Goal: Information Seeking & Learning: Find specific page/section

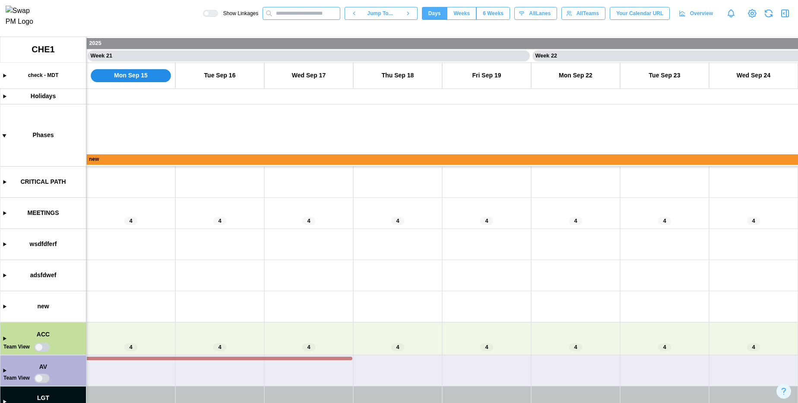
click at [296, 15] on input "text" at bounding box center [302, 13] width 78 height 13
type input "*"
click at [788, 17] on icon "button" at bounding box center [785, 13] width 7 height 7
click at [4, 340] on canvas at bounding box center [399, 220] width 798 height 366
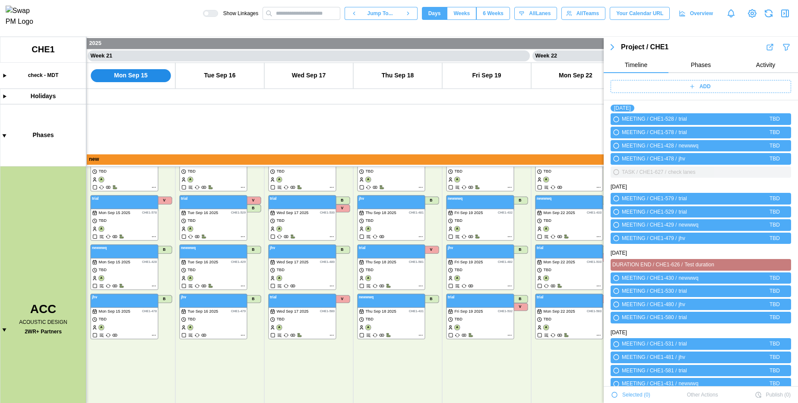
scroll to position [439, 0]
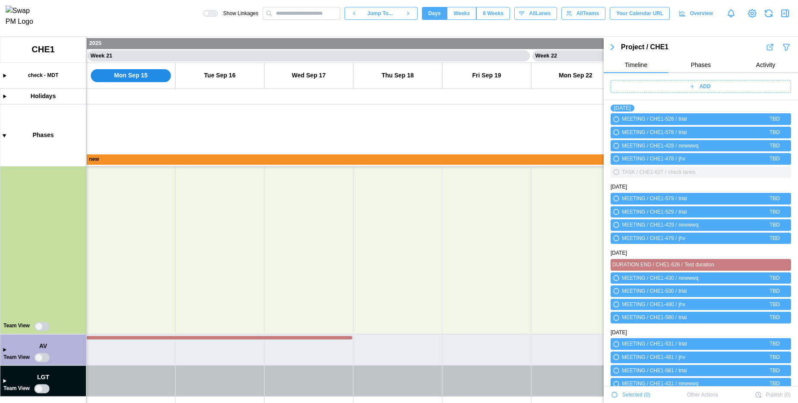
click at [3, 350] on canvas at bounding box center [399, 220] width 798 height 366
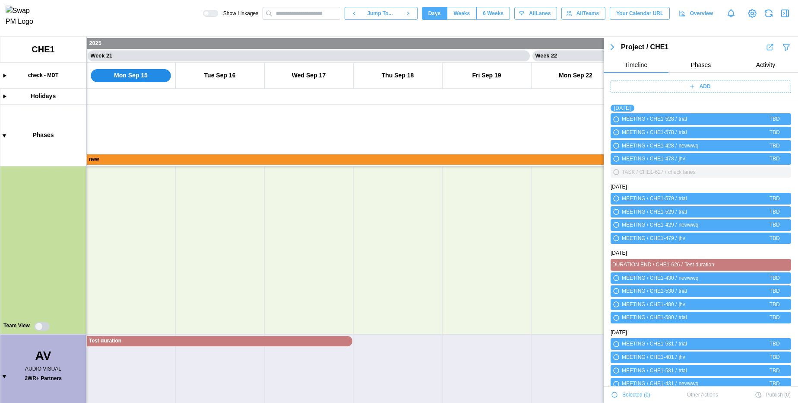
click at [3, 376] on canvas at bounding box center [399, 220] width 798 height 366
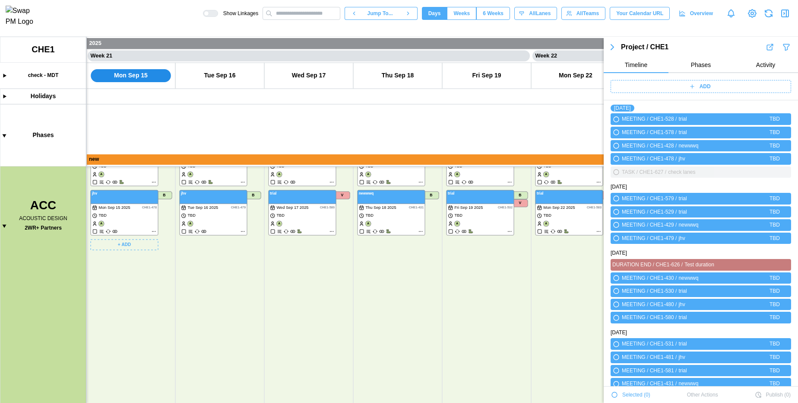
scroll to position [199, 0]
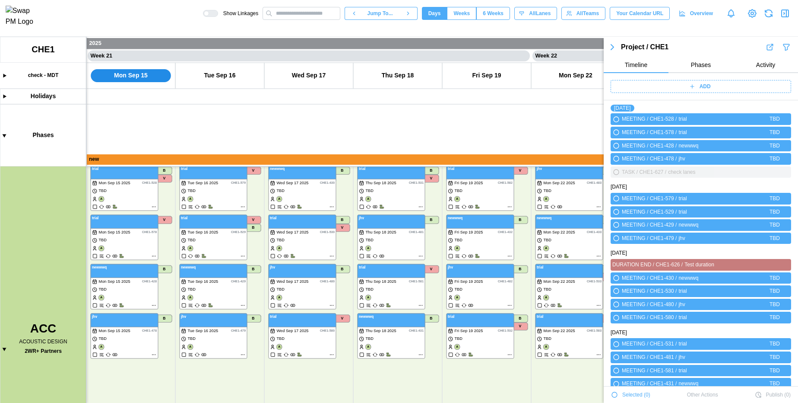
click at [783, 48] on icon "button" at bounding box center [786, 47] width 9 height 10
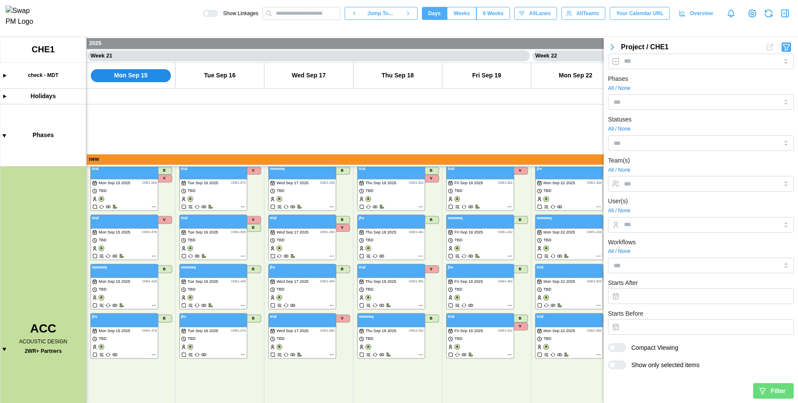
scroll to position [0, 0]
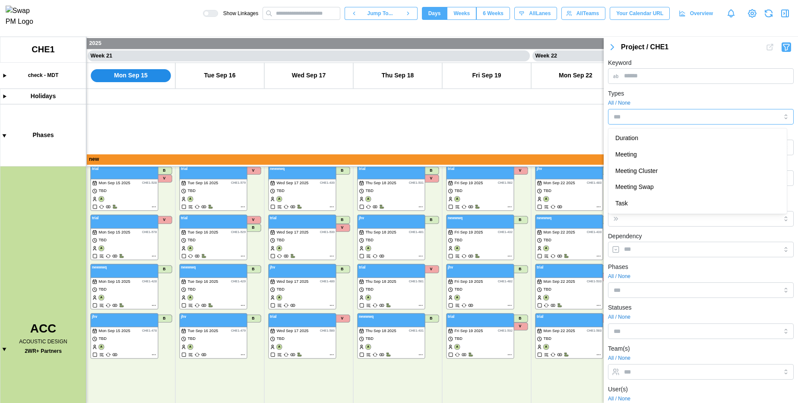
click at [651, 113] on div at bounding box center [687, 116] width 151 height 15
click at [660, 228] on form "Keyword Types All / None Meeting Duration Meeting Cluster Meeting Swap Task Cri…" at bounding box center [701, 321] width 186 height 529
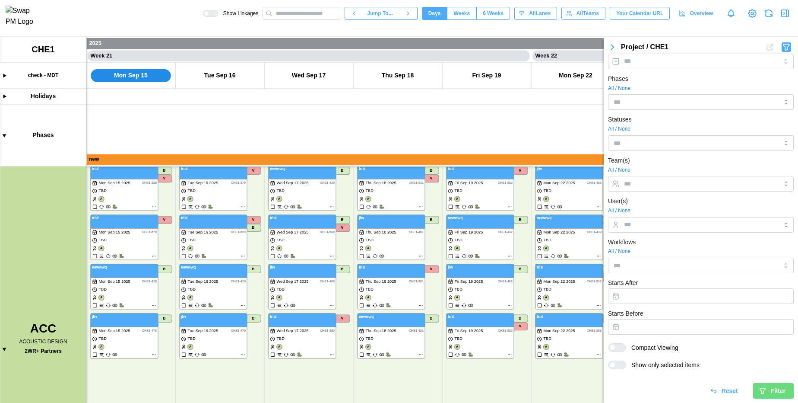
click at [774, 396] on span "Filter" at bounding box center [778, 390] width 15 height 15
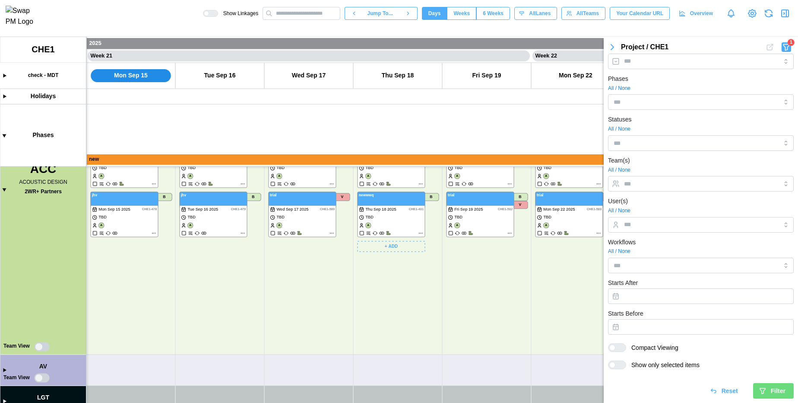
scroll to position [318, 0]
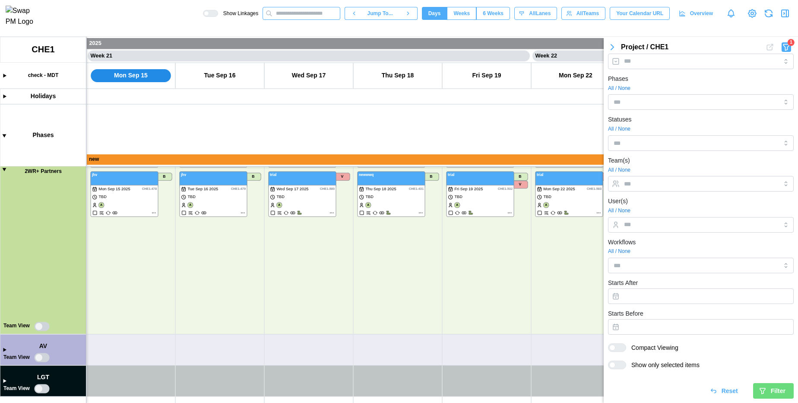
click at [293, 16] on input "text" at bounding box center [302, 13] width 78 height 13
type input "*"
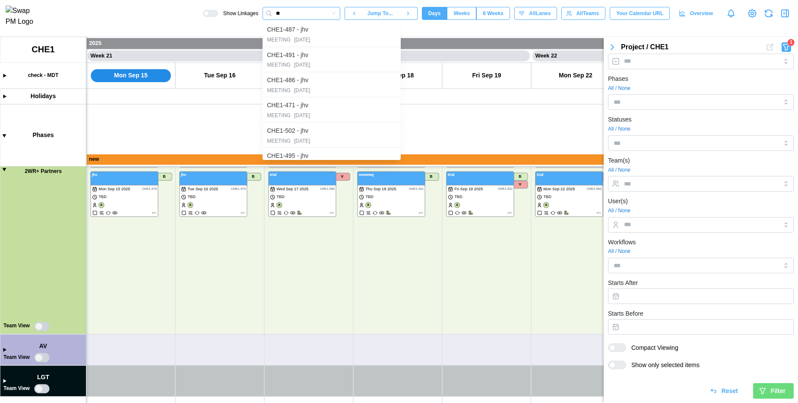
type input "*"
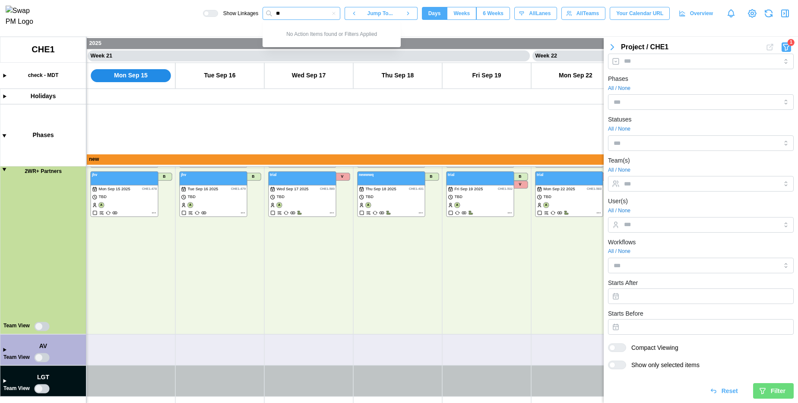
type input "*"
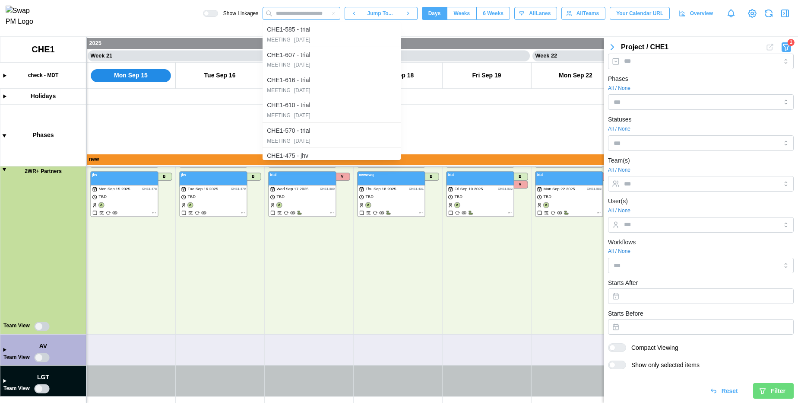
type input "*"
drag, startPoint x: 396, startPoint y: 48, endPoint x: 404, endPoint y: 158, distance: 110.5
click at [400, 158] on div at bounding box center [400, 141] width 2 height 38
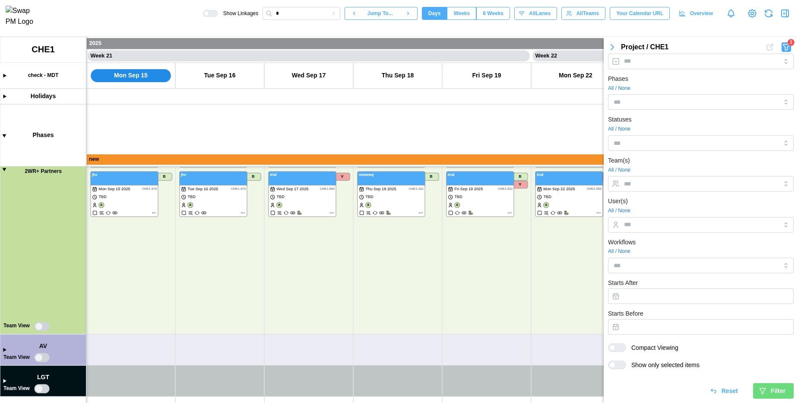
click at [615, 45] on icon "button" at bounding box center [612, 47] width 10 height 10
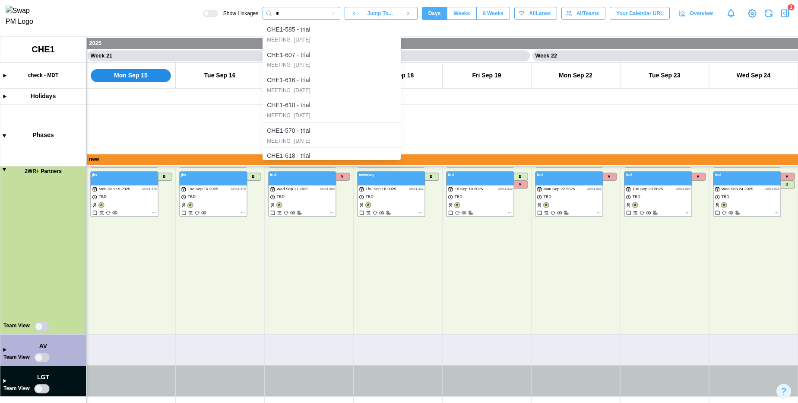
click at [292, 12] on input "*" at bounding box center [302, 13] width 78 height 13
click at [300, 20] on input "*" at bounding box center [302, 13] width 78 height 13
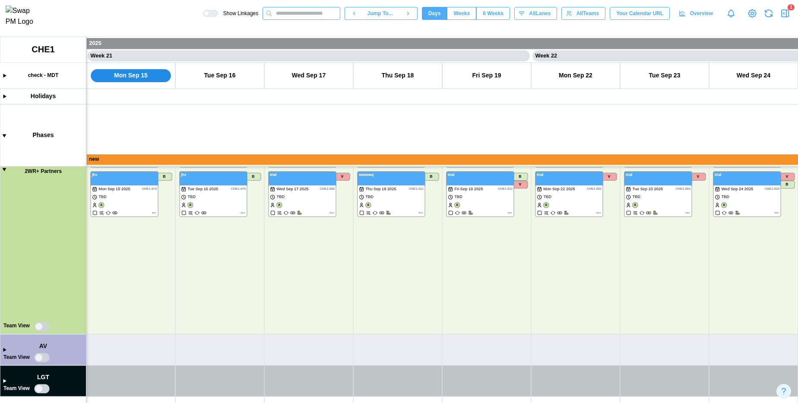
type input "*"
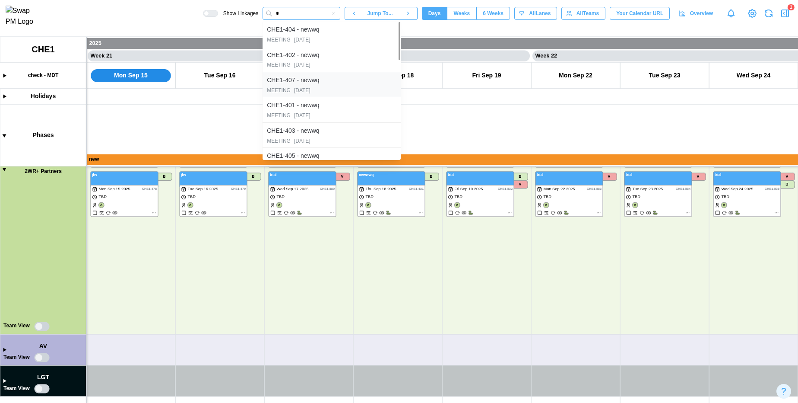
scroll to position [366, 0]
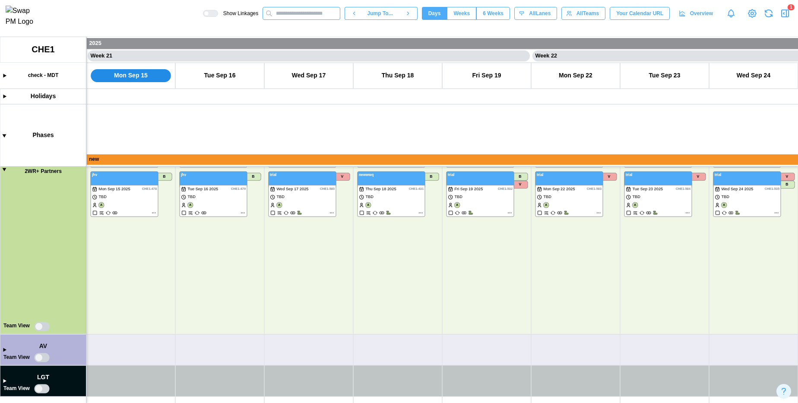
type input "*"
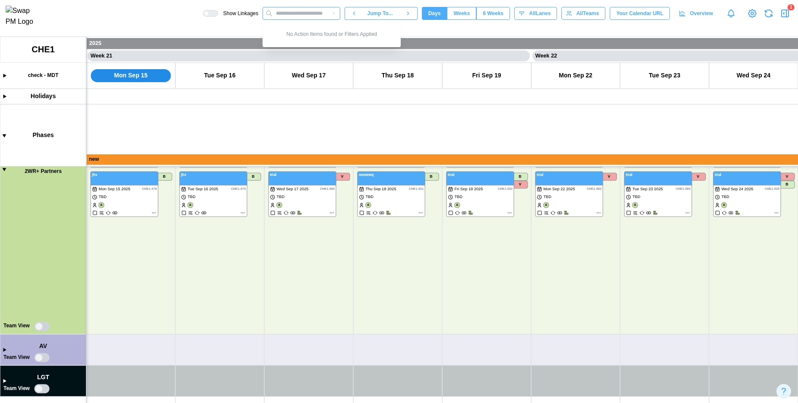
type input "*"
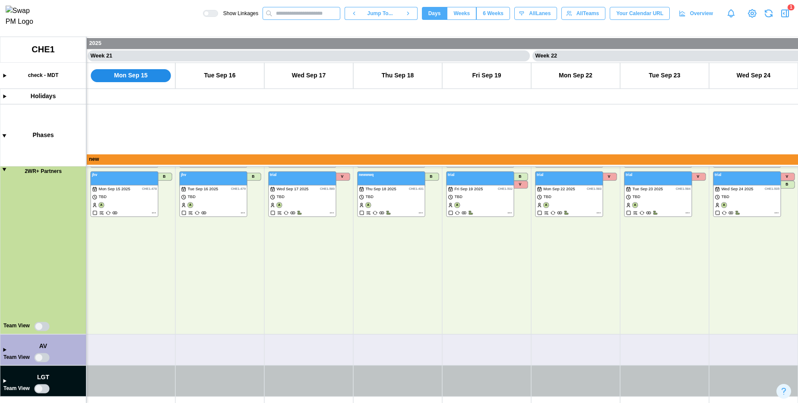
type input "*"
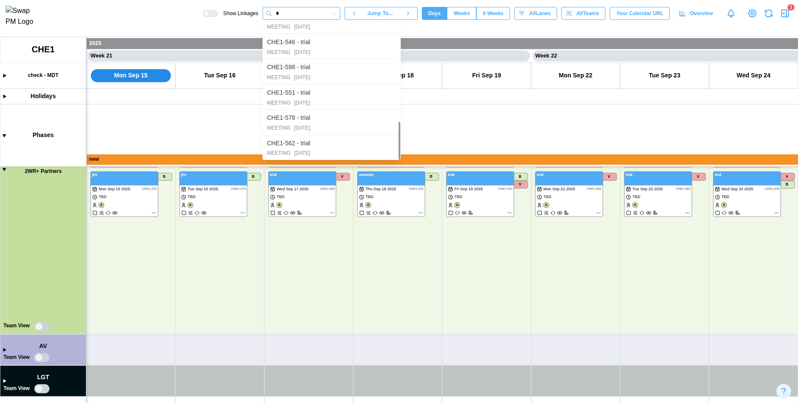
type input "*"
click at [331, 16] on icon "button" at bounding box center [333, 13] width 5 height 5
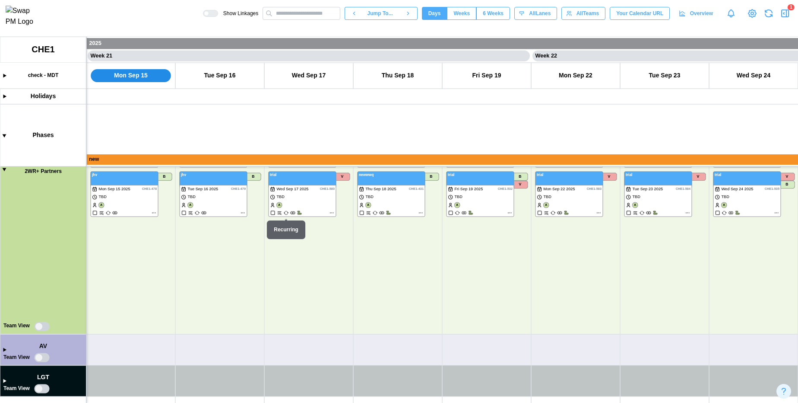
click at [784, 10] on div "Show Linkages Jump To... Days Weeks 6 Weeks days All Lanes All Teams Your Calen…" at bounding box center [500, 13] width 595 height 15
click at [784, 15] on icon "button" at bounding box center [785, 13] width 10 height 10
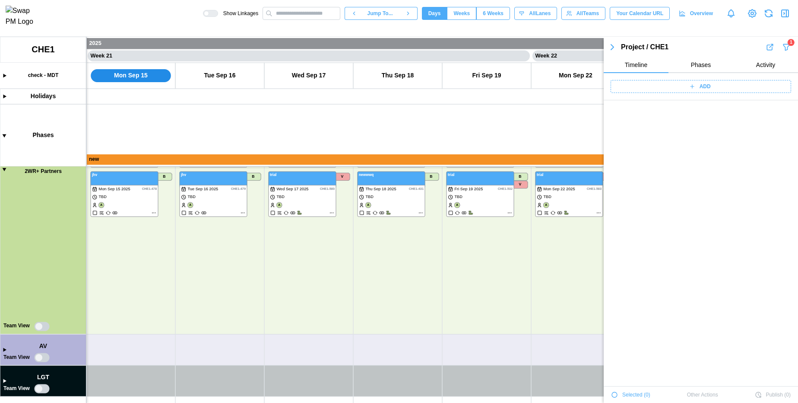
scroll to position [2526, 0]
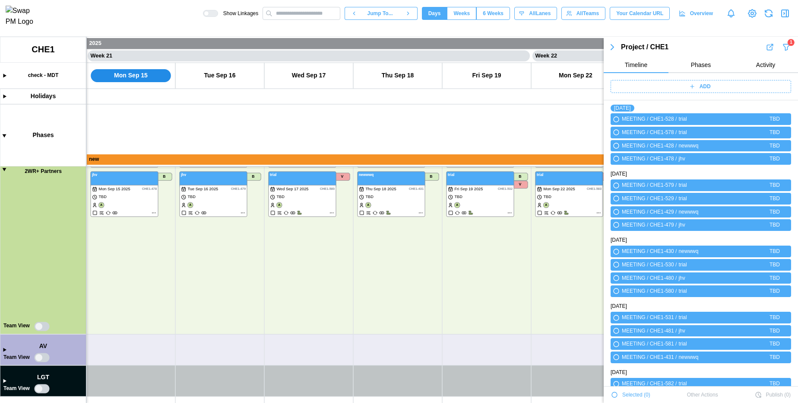
click at [783, 50] on icon "button" at bounding box center [786, 47] width 6 height 6
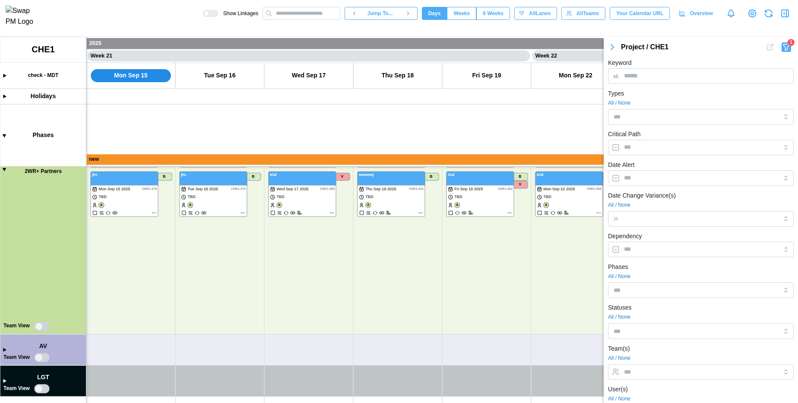
scroll to position [188, 0]
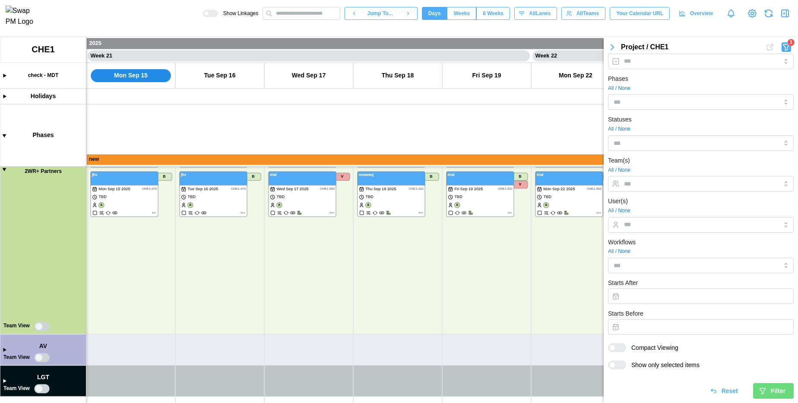
click at [710, 388] on icon "button" at bounding box center [714, 391] width 8 height 8
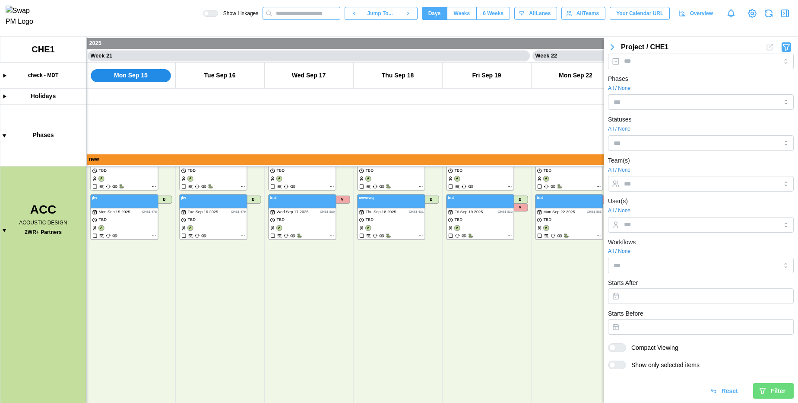
click at [295, 17] on input "text" at bounding box center [302, 13] width 78 height 13
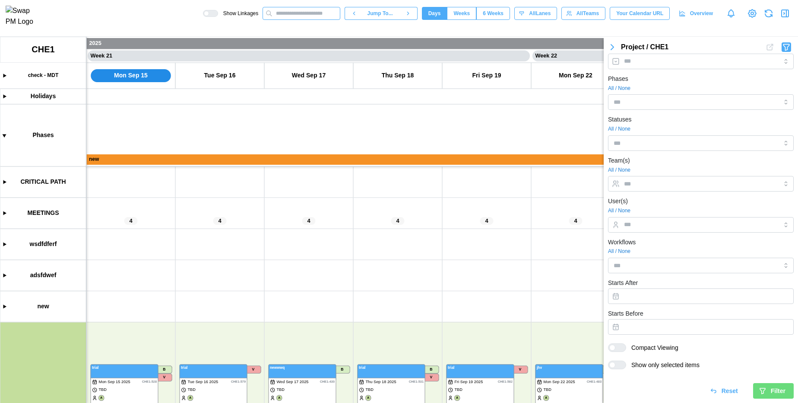
click at [287, 19] on input "text" at bounding box center [302, 13] width 78 height 13
click at [612, 49] on icon "button" at bounding box center [612, 47] width 10 height 10
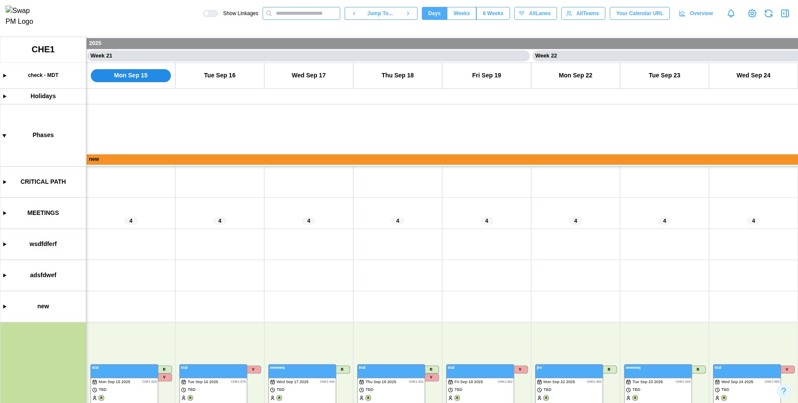
click at [283, 16] on input "text" at bounding box center [302, 13] width 78 height 13
click at [198, 260] on canvas at bounding box center [399, 220] width 798 height 366
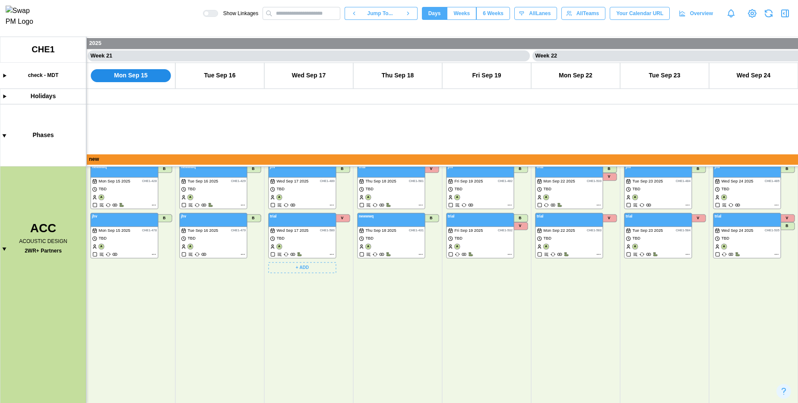
scroll to position [299, 0]
click at [298, 10] on input "text" at bounding box center [302, 13] width 78 height 13
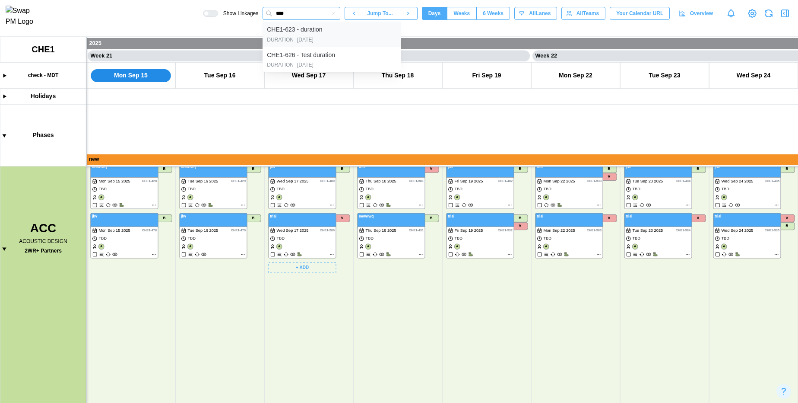
type input "****"
click at [287, 34] on div "CHE1-623 - duration" at bounding box center [294, 30] width 55 height 10
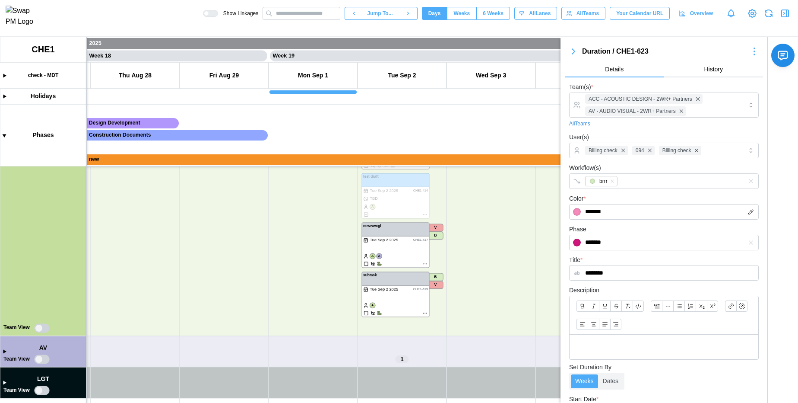
scroll to position [435, 0]
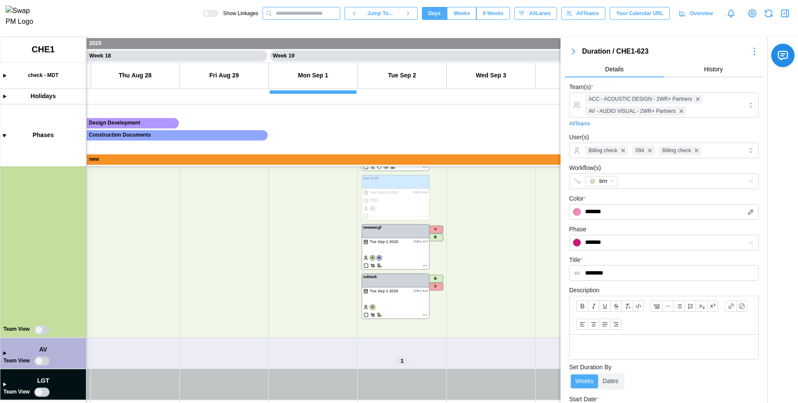
click at [285, 16] on input "text" at bounding box center [302, 13] width 78 height 13
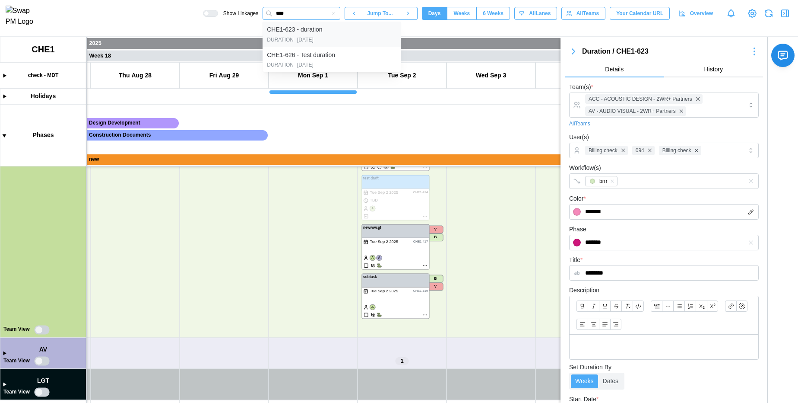
type input "****"
click at [290, 33] on div "CHE1-623 - duration" at bounding box center [294, 30] width 55 height 10
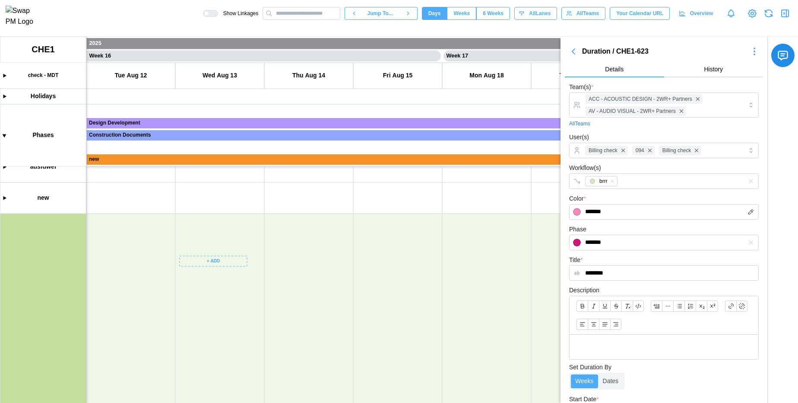
scroll to position [110, 0]
drag, startPoint x: 628, startPoint y: 76, endPoint x: 570, endPoint y: 47, distance: 64.1
click at [570, 47] on div "Duration / CHE1-623 Details History" at bounding box center [664, 61] width 198 height 32
drag, startPoint x: 653, startPoint y: 49, endPoint x: 638, endPoint y: 52, distance: 15.1
click at [638, 52] on div "Duration / CHE1-623" at bounding box center [664, 51] width 164 height 11
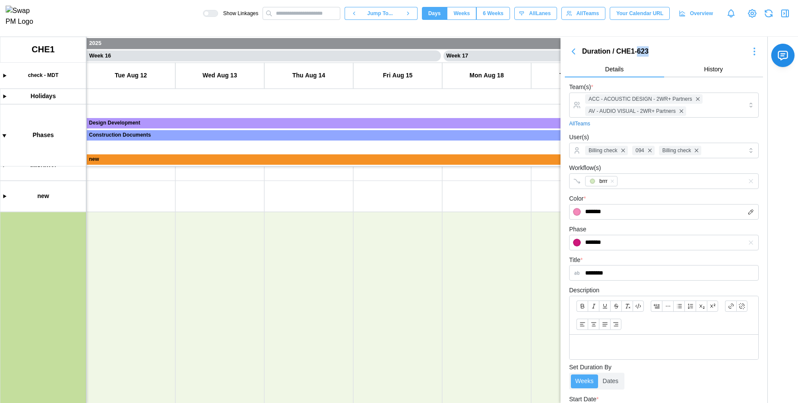
copy div "623"
click at [574, 53] on icon "button" at bounding box center [573, 51] width 3 height 5
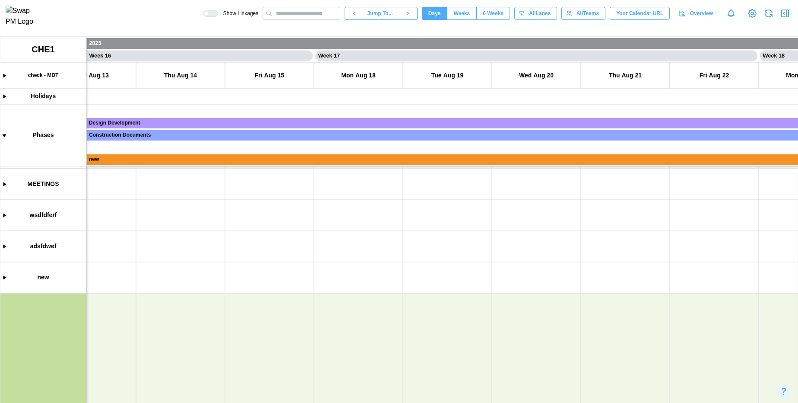
scroll to position [0, 7743]
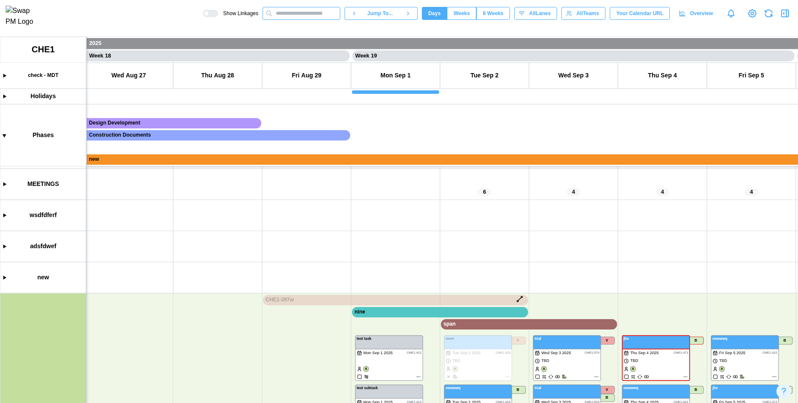
click at [314, 13] on input "text" at bounding box center [302, 13] width 78 height 13
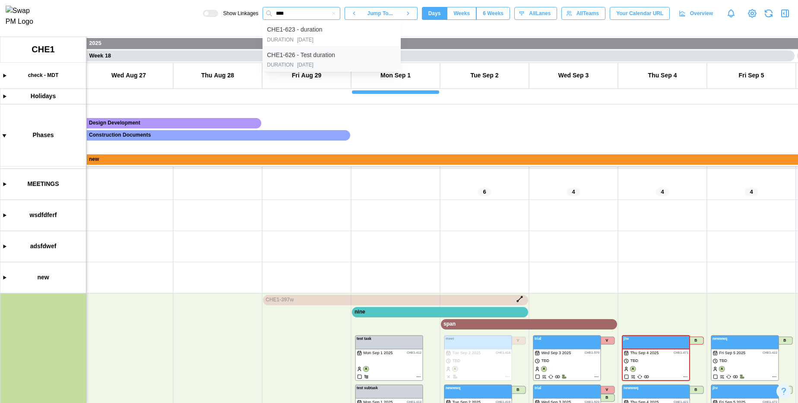
type input "****"
click at [307, 54] on div "CHE1-626 - Test duration" at bounding box center [301, 56] width 68 height 10
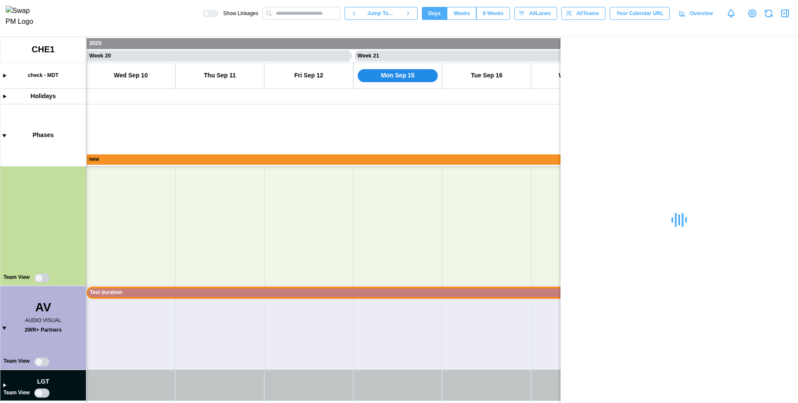
scroll to position [492, 0]
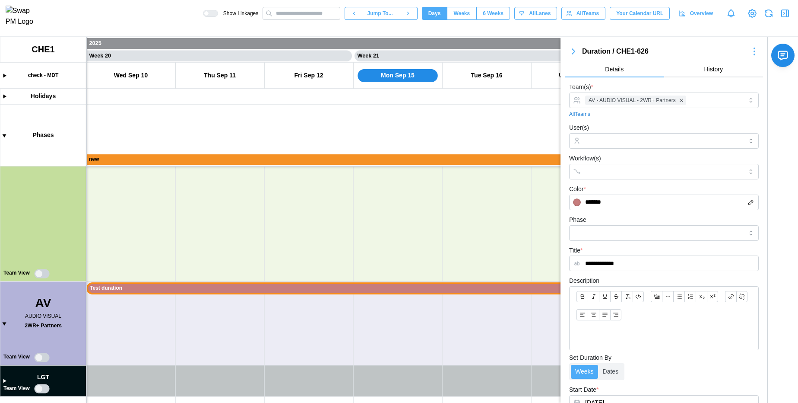
click at [574, 49] on icon "button" at bounding box center [573, 51] width 10 height 10
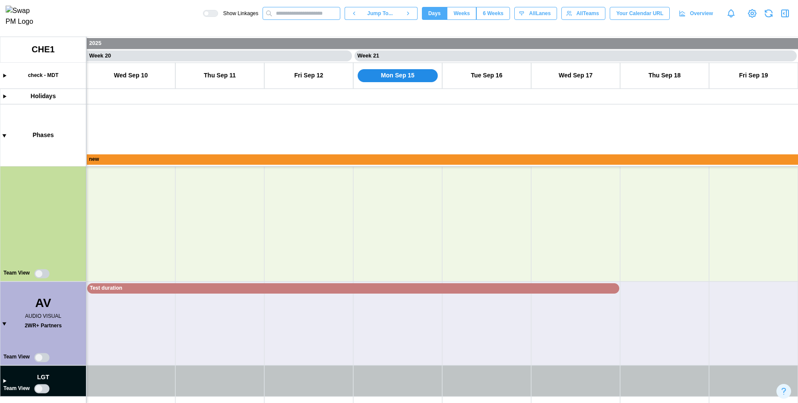
click at [298, 19] on input "text" at bounding box center [302, 13] width 78 height 13
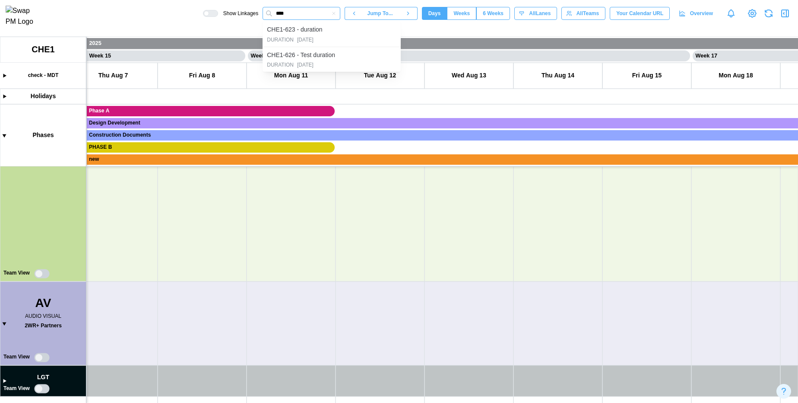
scroll to position [0, 0]
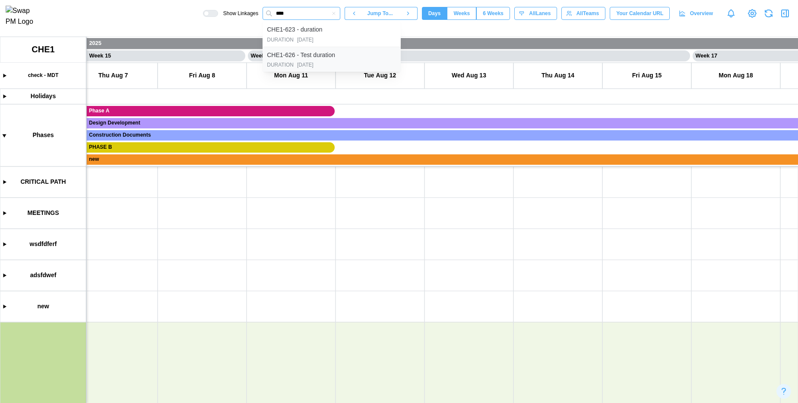
type input "****"
click at [301, 56] on div "CHE1-626 - Test duration" at bounding box center [301, 56] width 68 height 10
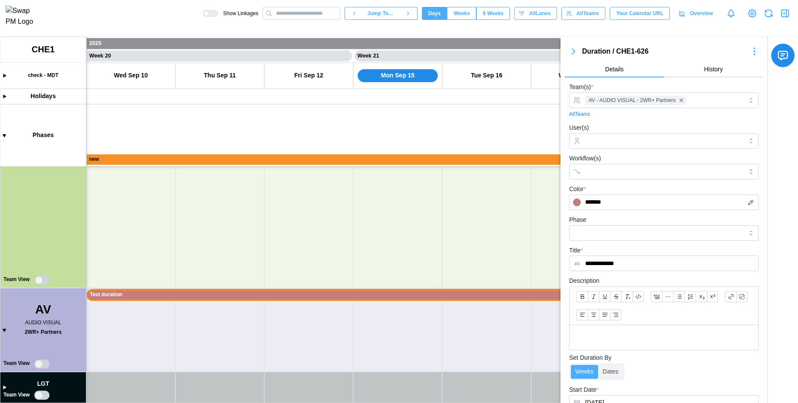
scroll to position [492, 0]
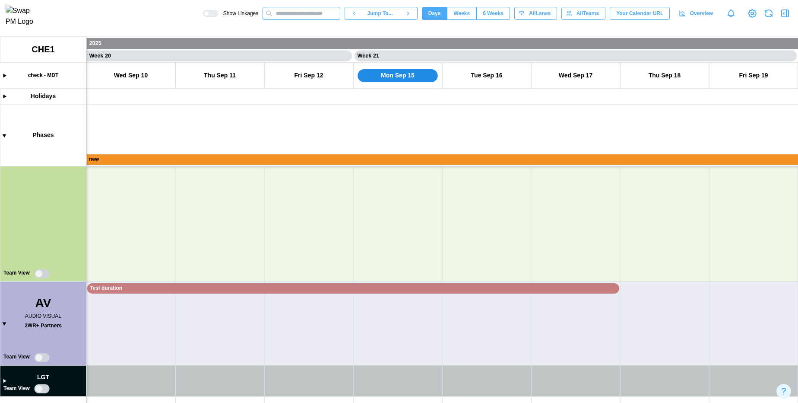
click at [274, 15] on input "text" at bounding box center [302, 13] width 78 height 13
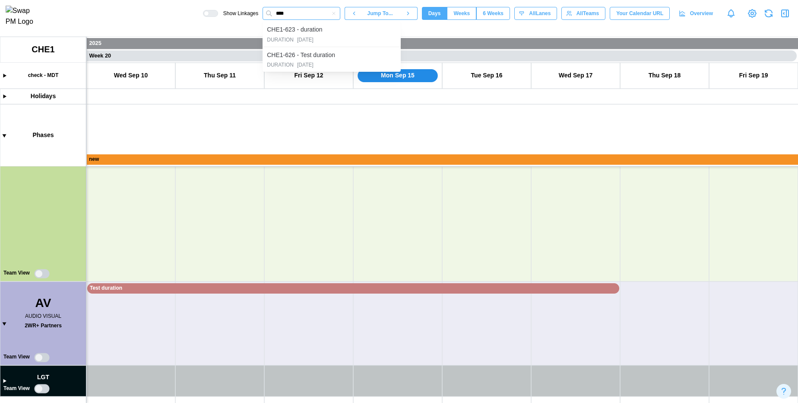
type input "****"
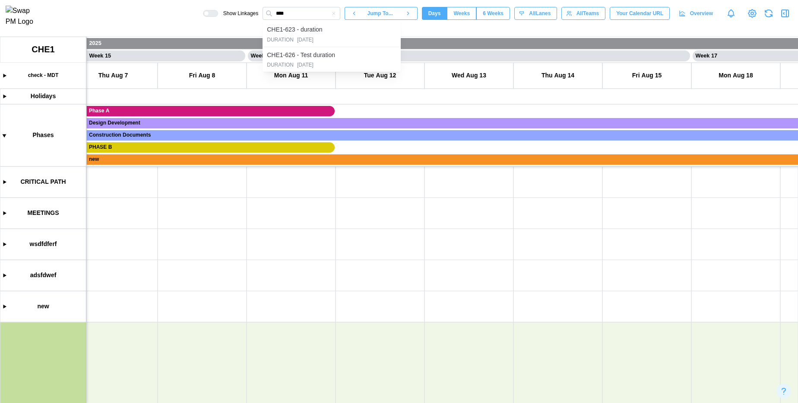
scroll to position [0, 0]
click at [333, 16] on icon "button" at bounding box center [333, 13] width 5 height 5
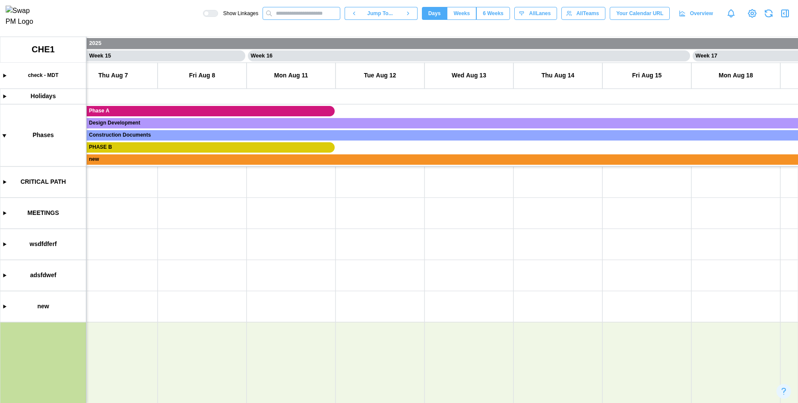
click at [303, 10] on input "text" at bounding box center [302, 13] width 78 height 13
type input "***"
click at [297, 46] on div "CHE1-620 - sergdg DURATION 2025-07-01" at bounding box center [332, 34] width 138 height 25
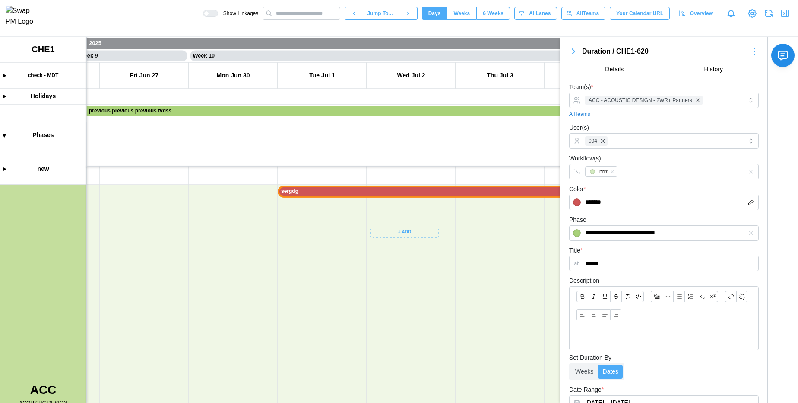
scroll to position [0, 4040]
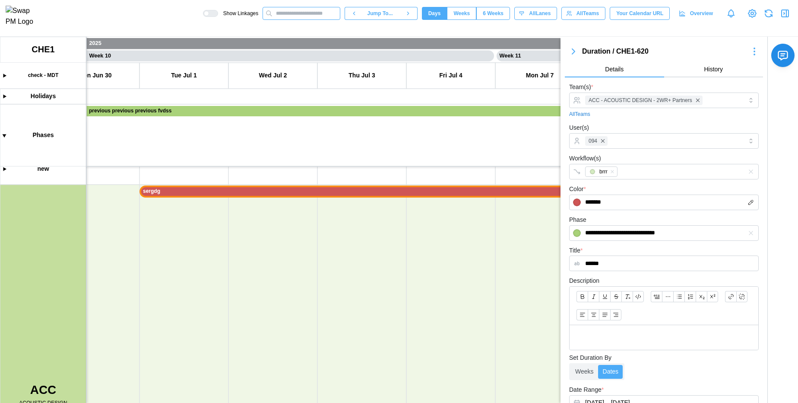
click at [282, 17] on input "text" at bounding box center [302, 13] width 78 height 13
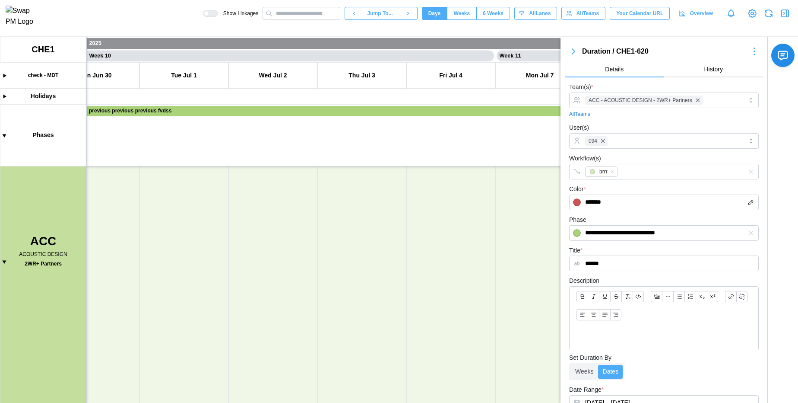
click at [7, 262] on canvas at bounding box center [399, 220] width 798 height 366
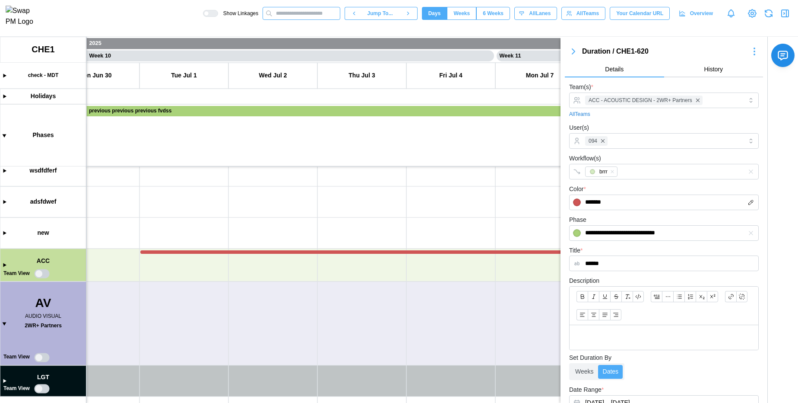
click at [286, 20] on input "text" at bounding box center [302, 13] width 78 height 13
type input "****"
click at [284, 34] on div "CHE1-620 - sergdg" at bounding box center [293, 30] width 52 height 10
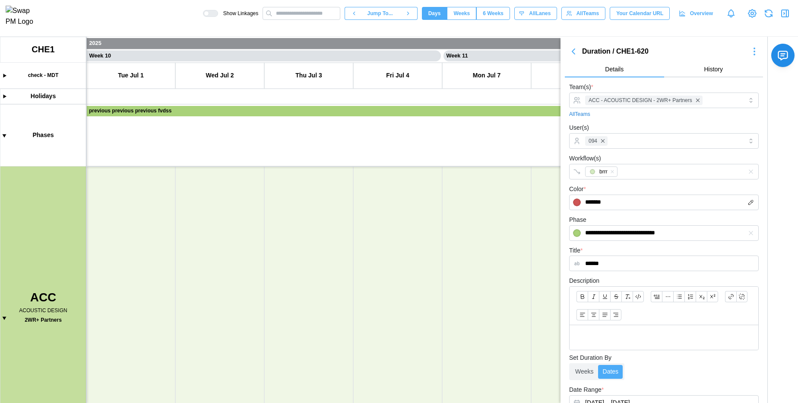
scroll to position [95, 0]
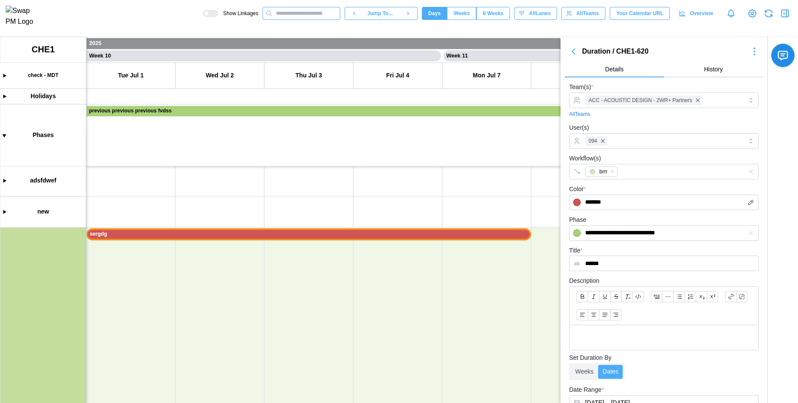
click at [278, 20] on input "text" at bounding box center [302, 13] width 78 height 13
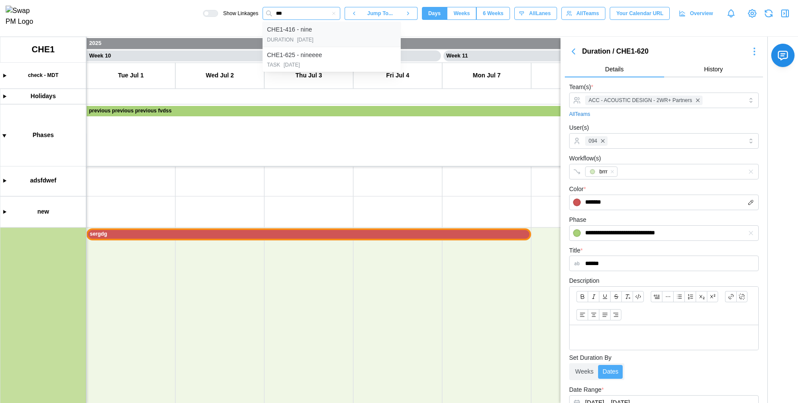
type input "***"
click at [292, 40] on div "DURATION 2025-09-01" at bounding box center [332, 40] width 130 height 8
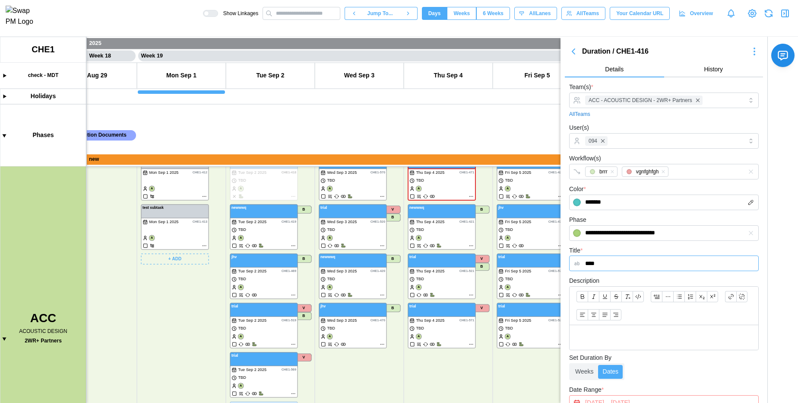
scroll to position [0, 7957]
click at [5, 339] on canvas at bounding box center [399, 220] width 798 height 366
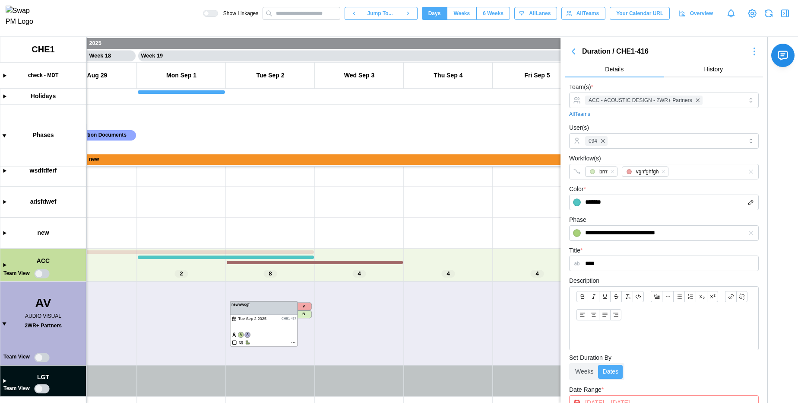
click at [576, 52] on icon "button" at bounding box center [573, 51] width 10 height 10
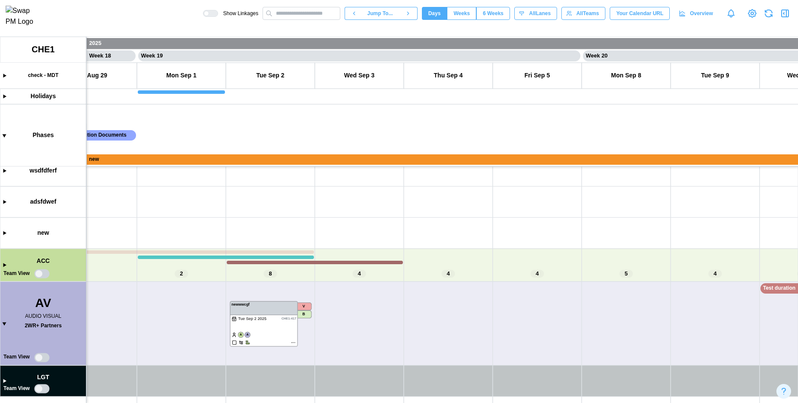
click at [576, 52] on body "**********" at bounding box center [399, 201] width 798 height 403
click at [308, 18] on input "text" at bounding box center [302, 13] width 78 height 13
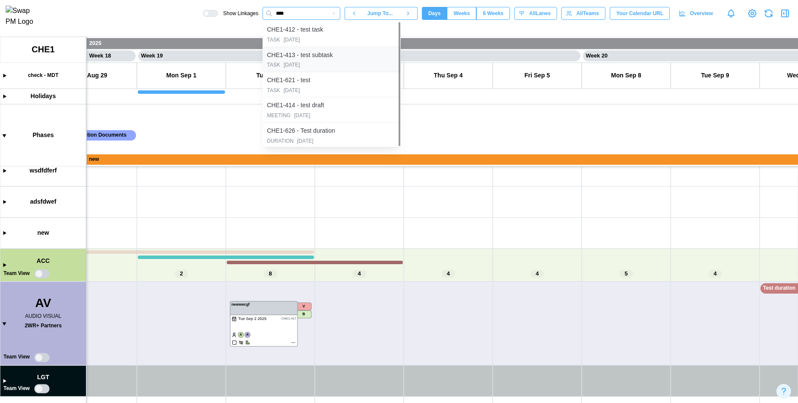
type input "****"
click at [313, 60] on div "CHE1-413 - test subtask" at bounding box center [300, 56] width 66 height 10
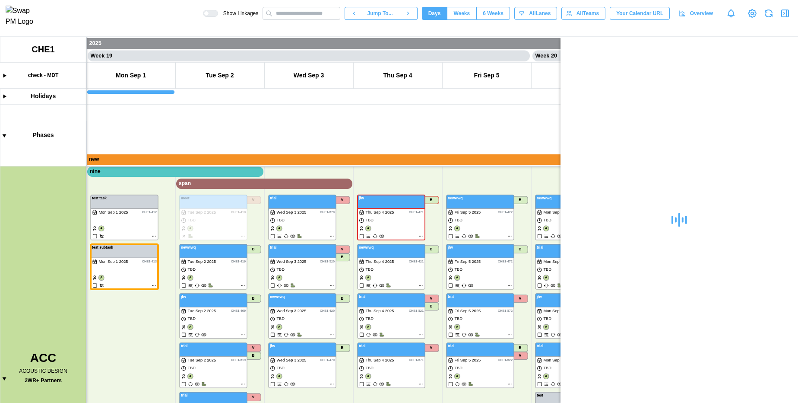
scroll to position [169, 0]
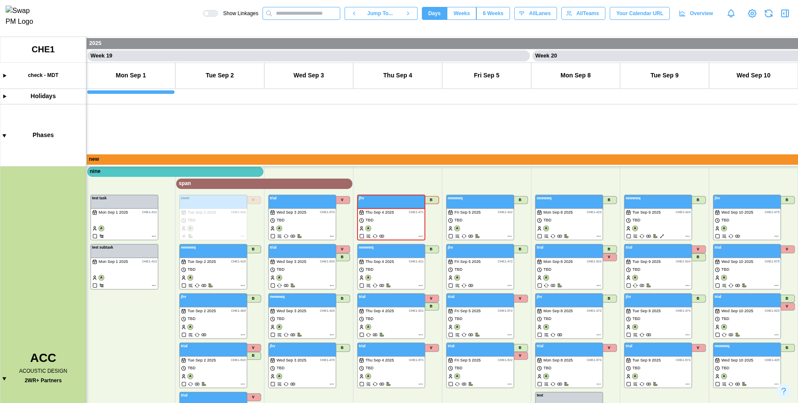
click at [290, 10] on input "text" at bounding box center [302, 13] width 78 height 13
type input "******"
click at [310, 41] on div "TASK 2025-09-01" at bounding box center [332, 40] width 130 height 8
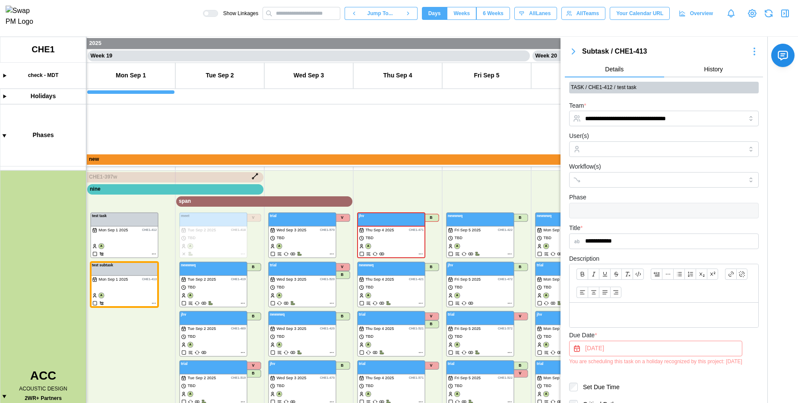
scroll to position [152, 0]
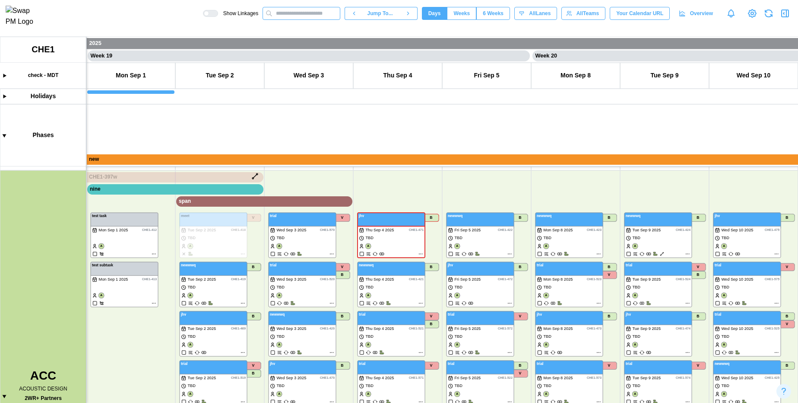
click at [288, 17] on input "text" at bounding box center [302, 13] width 78 height 13
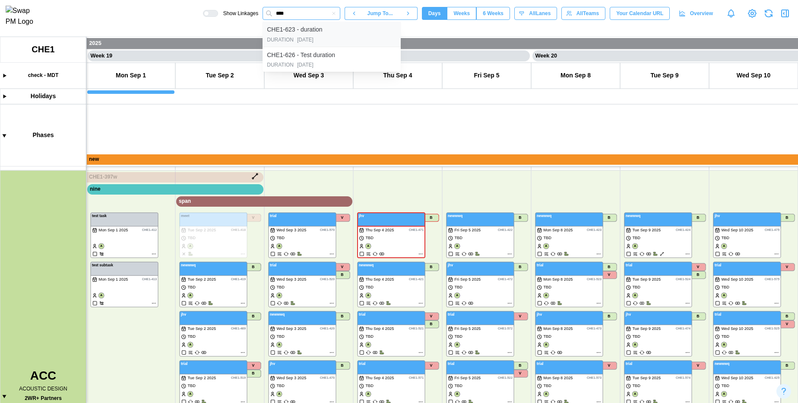
type input "****"
click at [297, 38] on div "2025-08-12" at bounding box center [305, 40] width 16 height 8
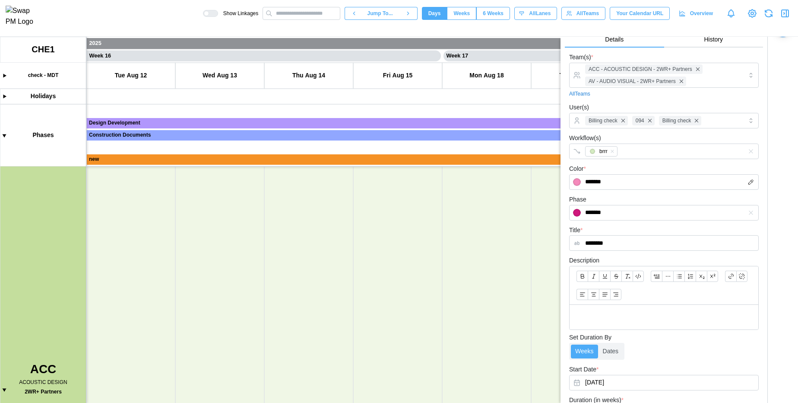
scroll to position [0, 0]
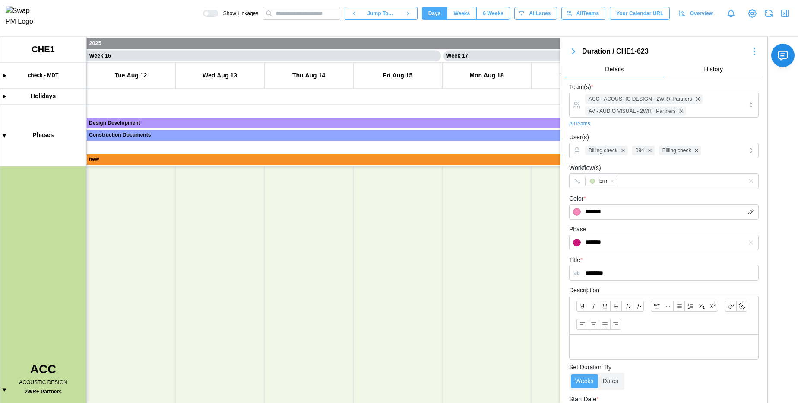
click at [575, 51] on icon "button" at bounding box center [573, 51] width 10 height 10
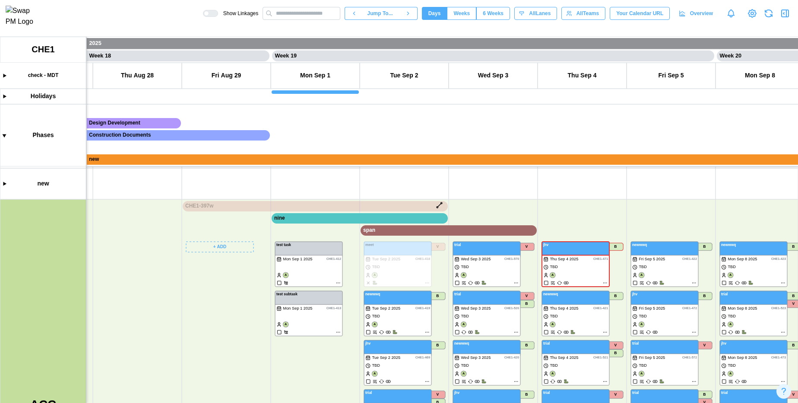
scroll to position [215, 0]
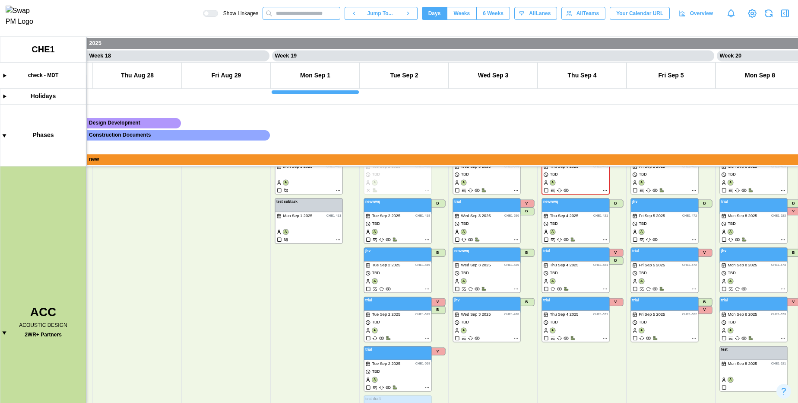
click at [295, 17] on input "text" at bounding box center [302, 13] width 78 height 13
type input "**"
click at [309, 44] on div "2025-09-02" at bounding box center [305, 40] width 16 height 8
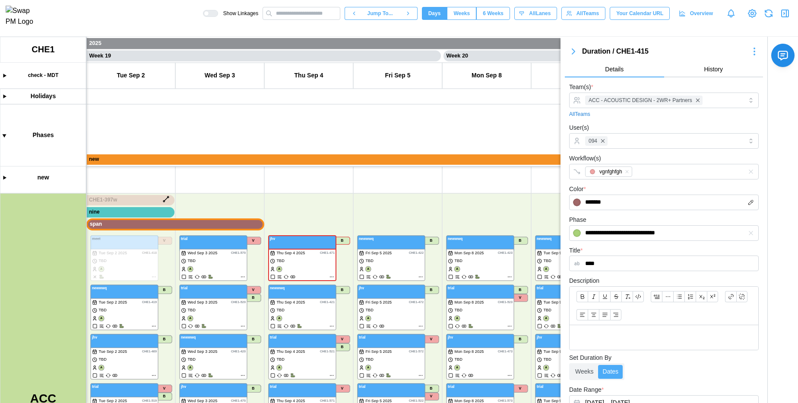
scroll to position [111, 0]
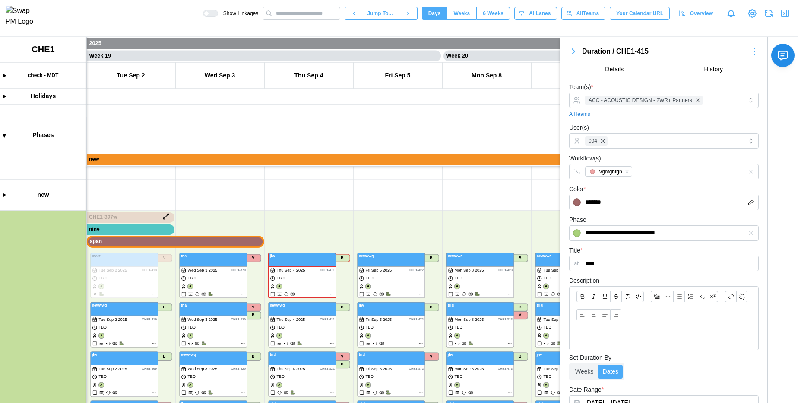
click at [142, 230] on canvas at bounding box center [399, 220] width 798 height 366
click at [576, 47] on icon "button" at bounding box center [573, 51] width 10 height 10
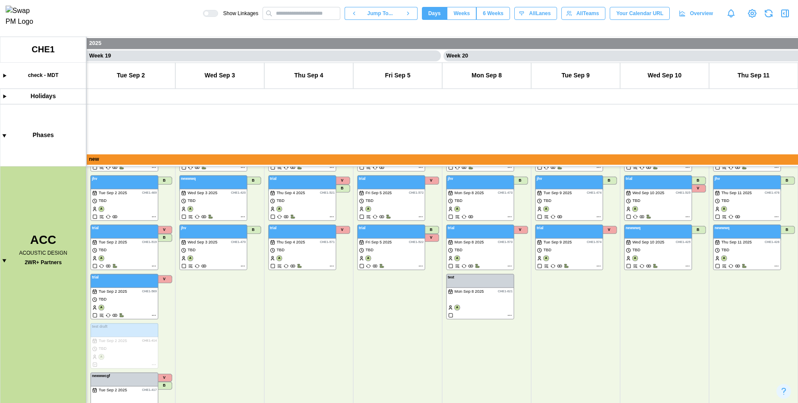
scroll to position [226, 0]
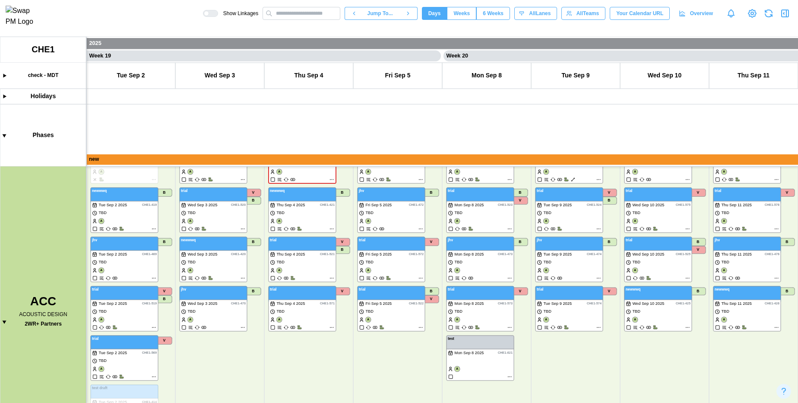
click at [6, 320] on canvas at bounding box center [399, 220] width 798 height 366
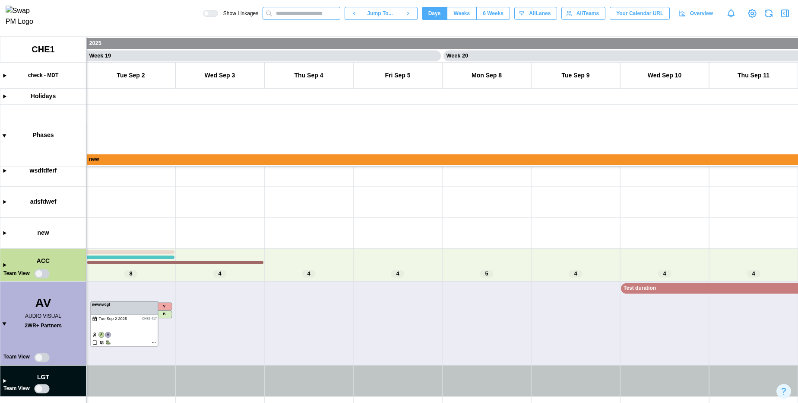
click at [292, 19] on input "text" at bounding box center [302, 13] width 78 height 13
type input "***"
click at [299, 31] on div "CHE1-415 - span" at bounding box center [290, 30] width 47 height 10
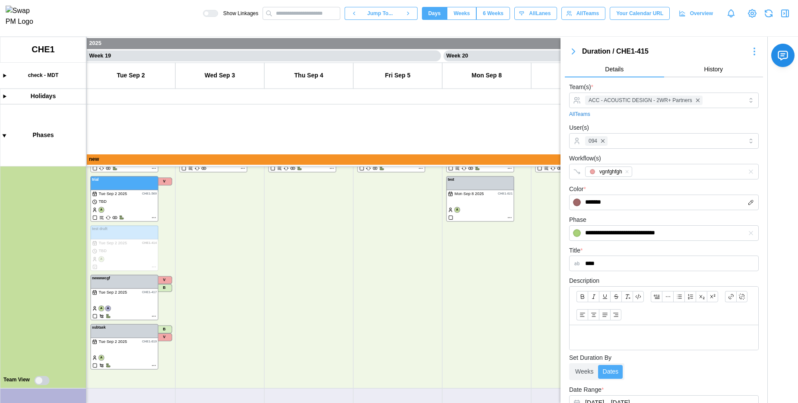
scroll to position [328, 0]
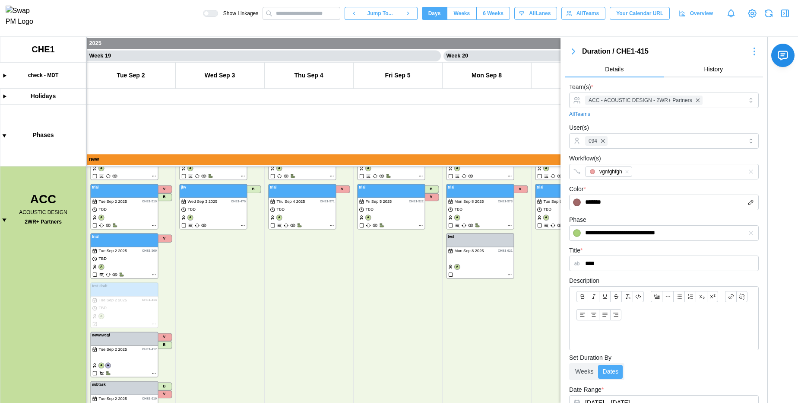
click at [577, 51] on icon "button" at bounding box center [573, 51] width 10 height 10
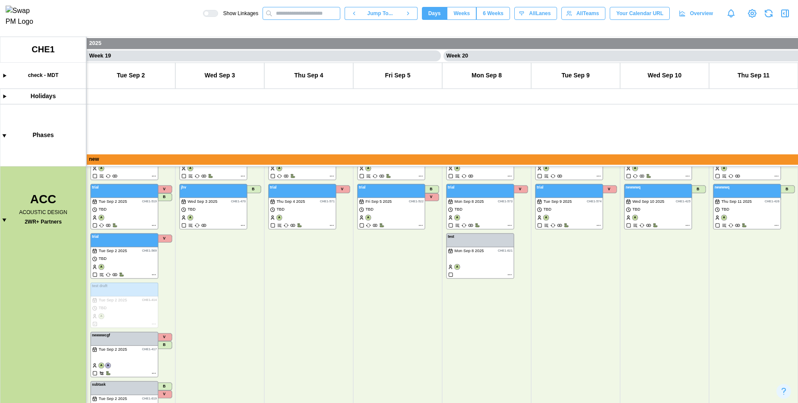
click at [296, 14] on input "text" at bounding box center [302, 13] width 78 height 13
type input "**"
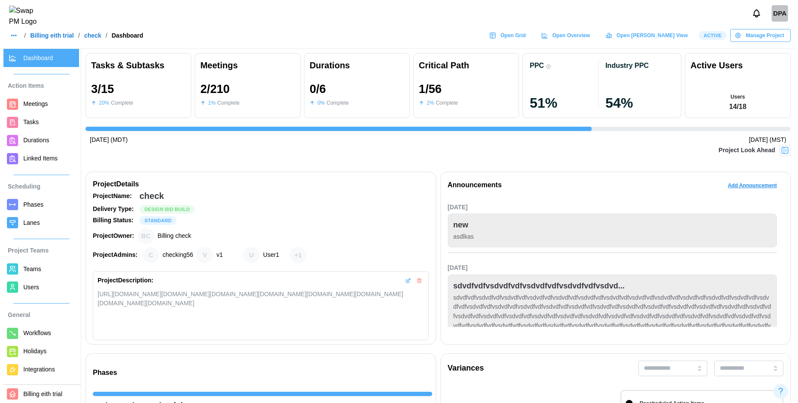
scroll to position [0, 1767]
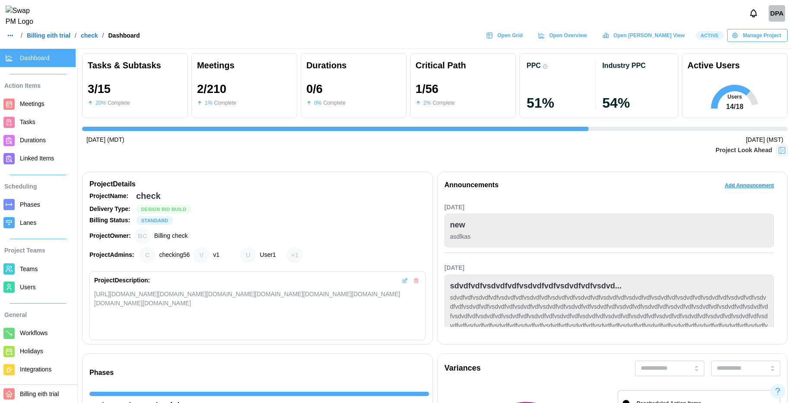
click at [52, 137] on span "Durations" at bounding box center [46, 140] width 52 height 11
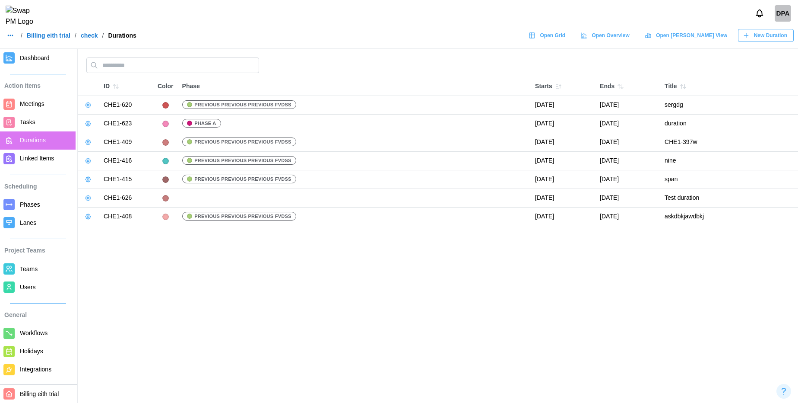
click at [89, 127] on button "button" at bounding box center [88, 123] width 12 height 12
click at [101, 142] on div "Edit Duration" at bounding box center [121, 141] width 42 height 7
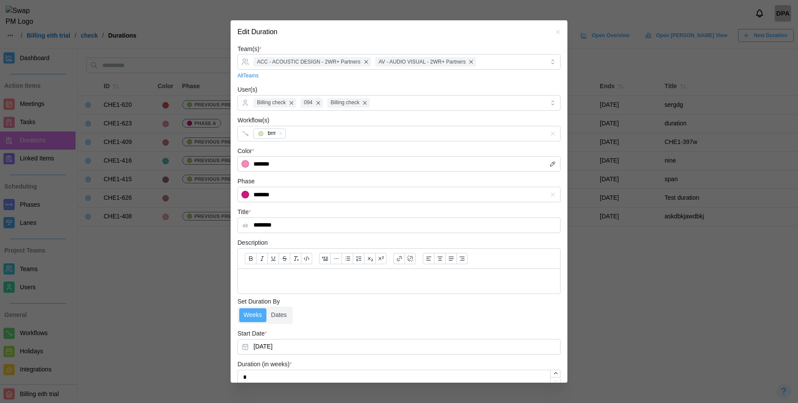
click at [556, 31] on icon "button" at bounding box center [558, 32] width 4 height 4
